Goal: Task Accomplishment & Management: Manage account settings

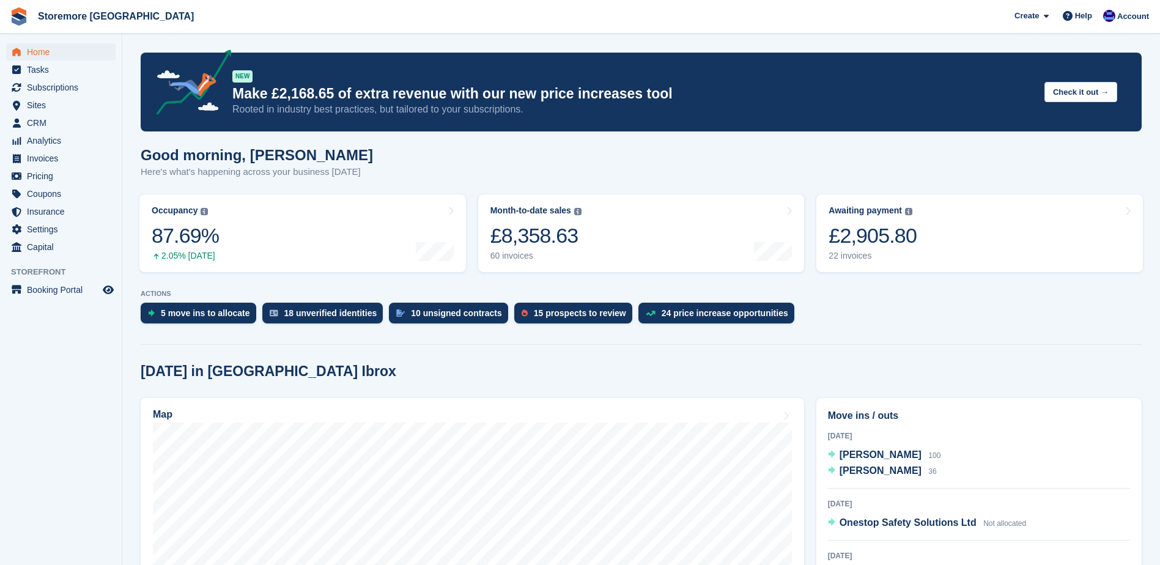
scroll to position [368, 0]
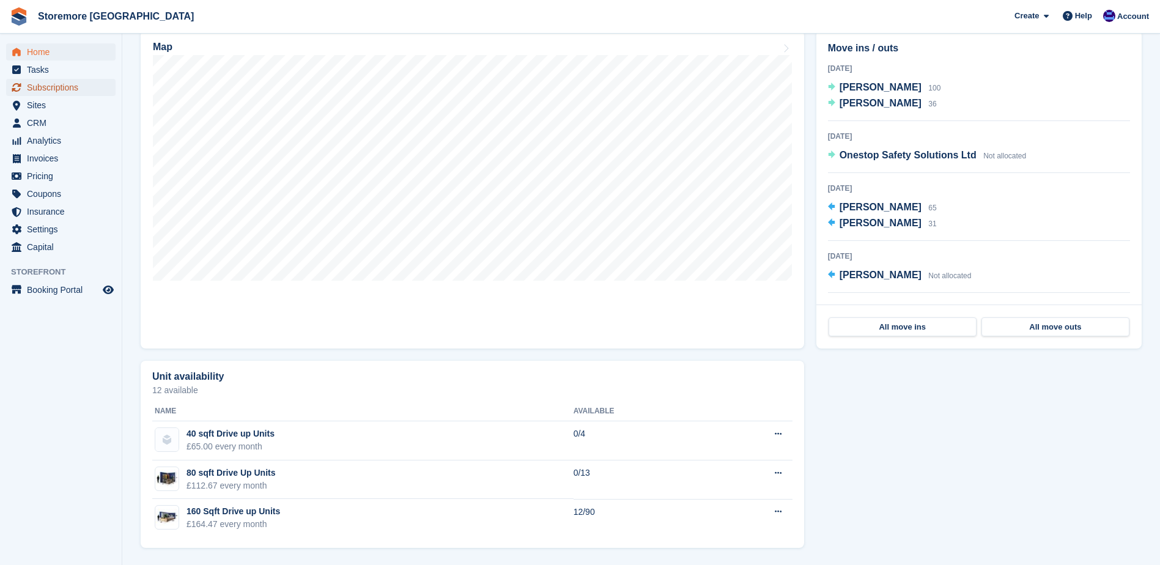
click at [94, 88] on span "Subscriptions" at bounding box center [63, 87] width 73 height 17
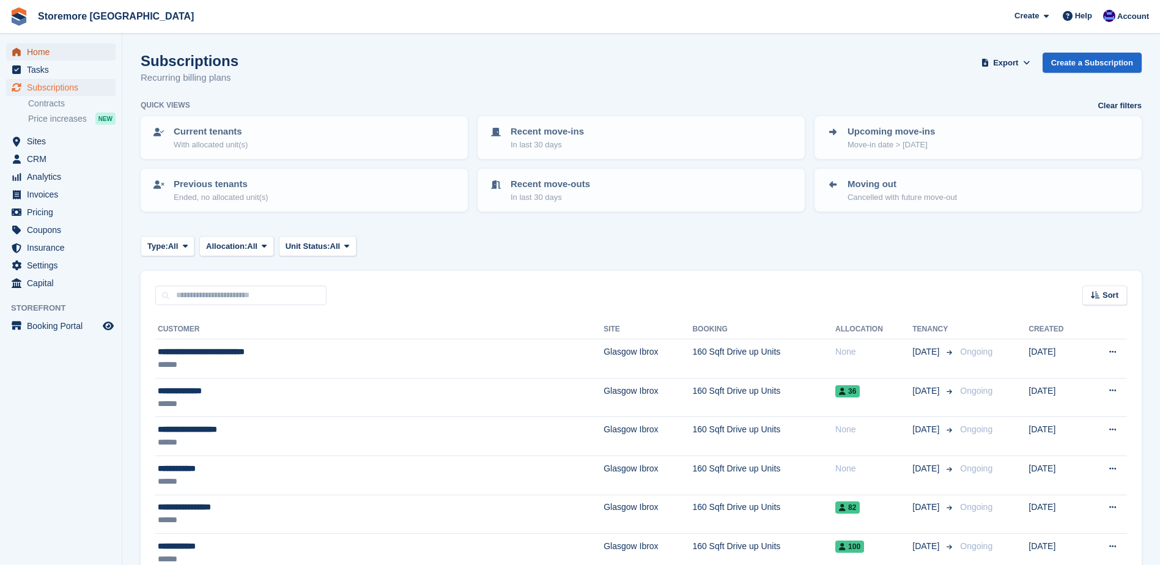
click at [55, 55] on span "Home" at bounding box center [63, 51] width 73 height 17
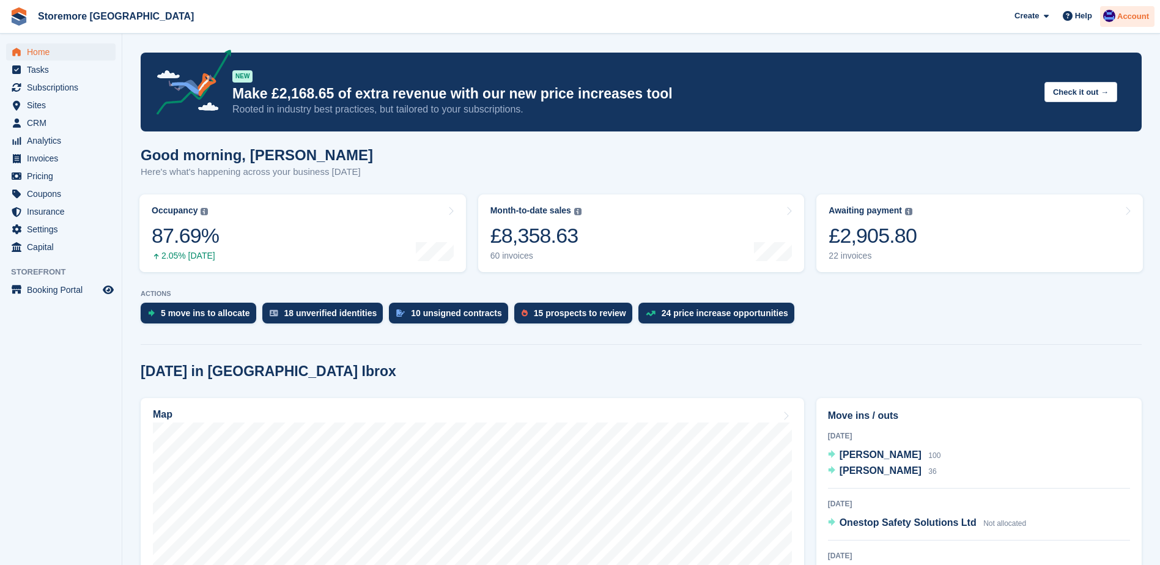
click at [1123, 26] on div "Account" at bounding box center [1127, 16] width 54 height 21
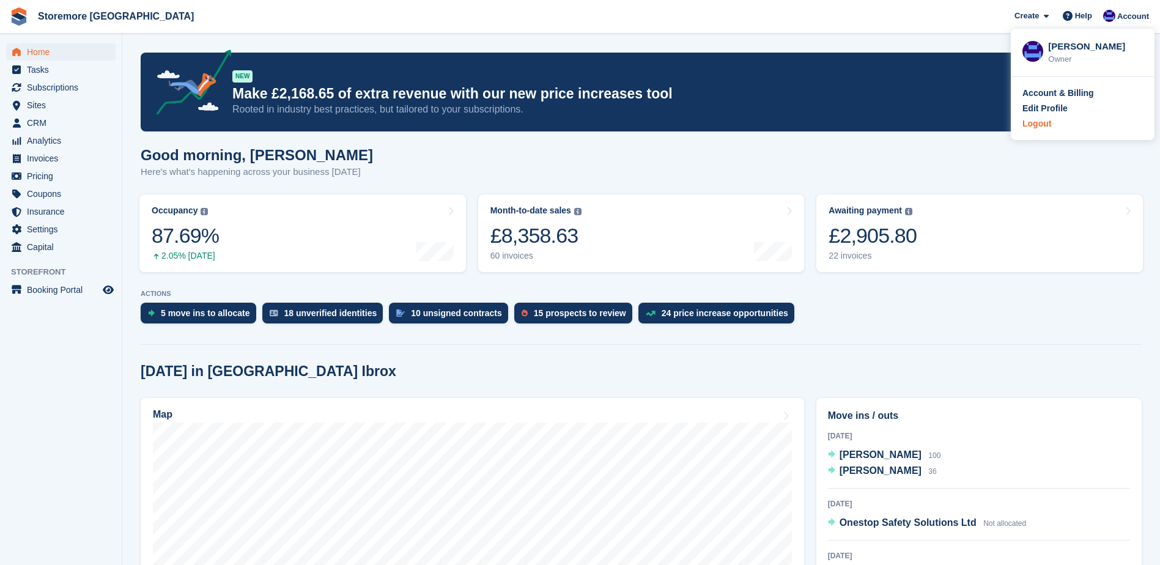
click at [1031, 129] on div "Logout" at bounding box center [1037, 123] width 29 height 13
